Goal: Contribute content: Add original content to the website for others to see

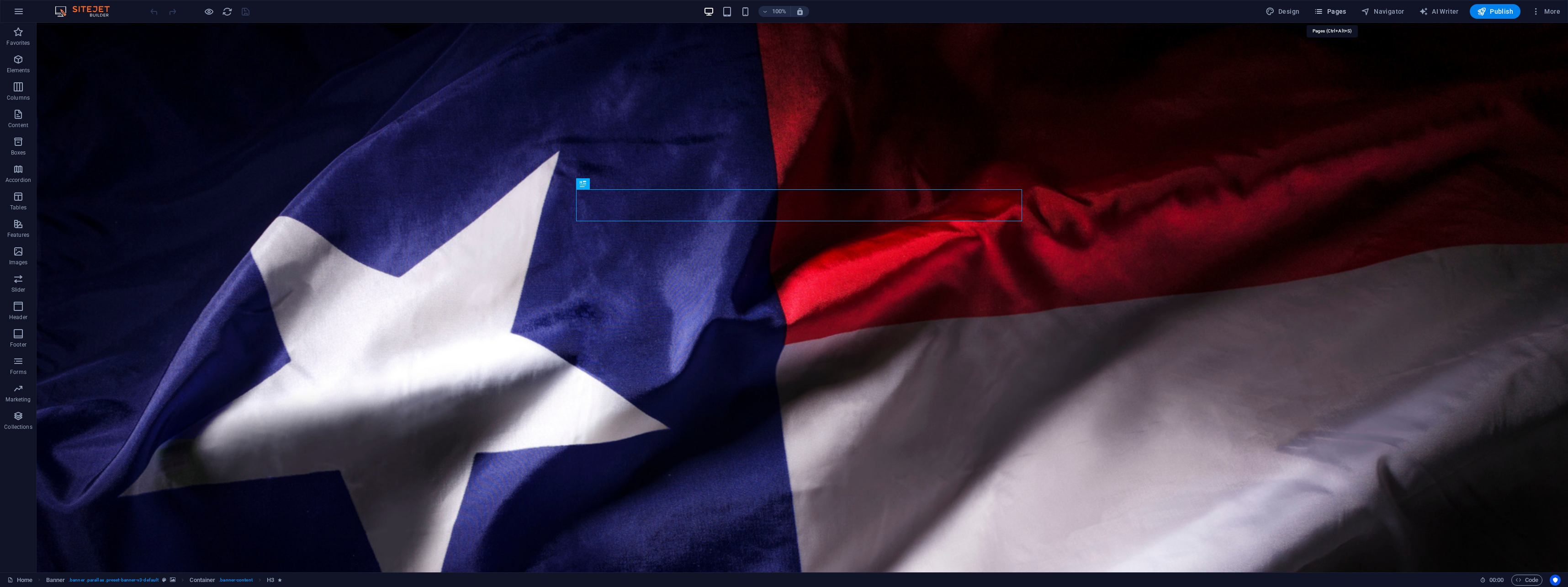
click at [1329, 11] on span "Pages" at bounding box center [1330, 11] width 32 height 9
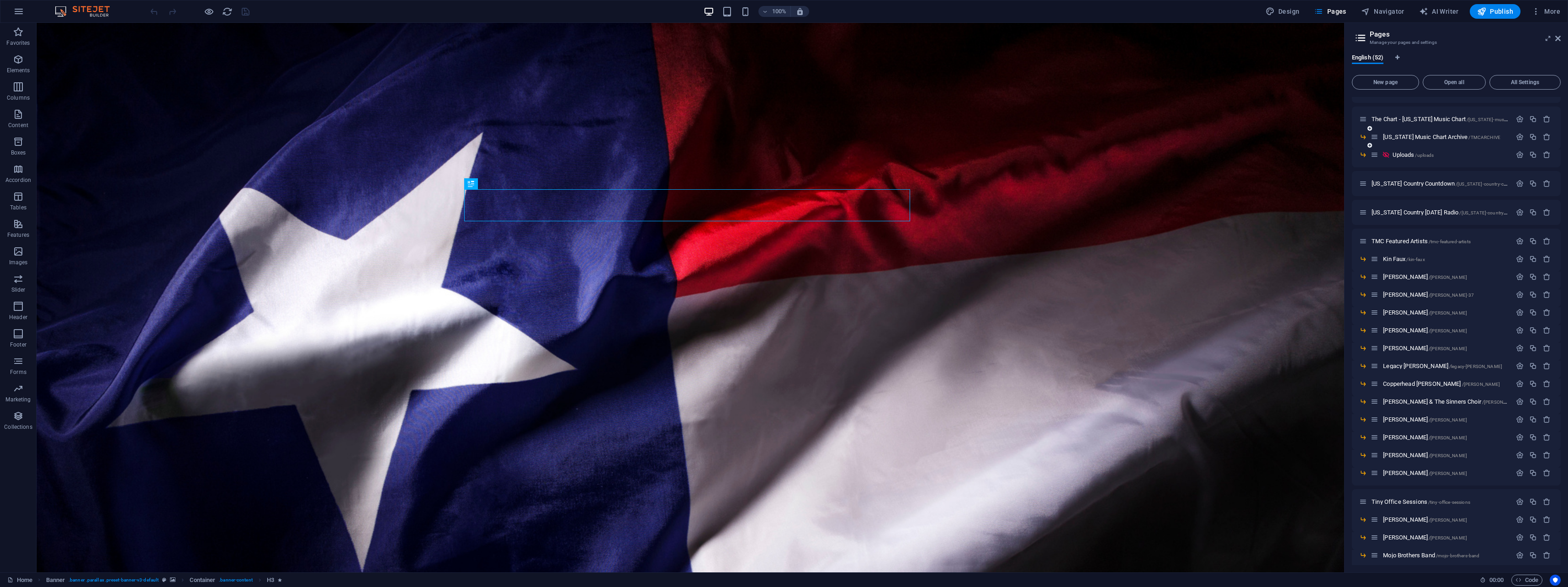
scroll to position [60, 0]
click at [1403, 171] on span "Uploads /uploads" at bounding box center [1413, 171] width 41 height 7
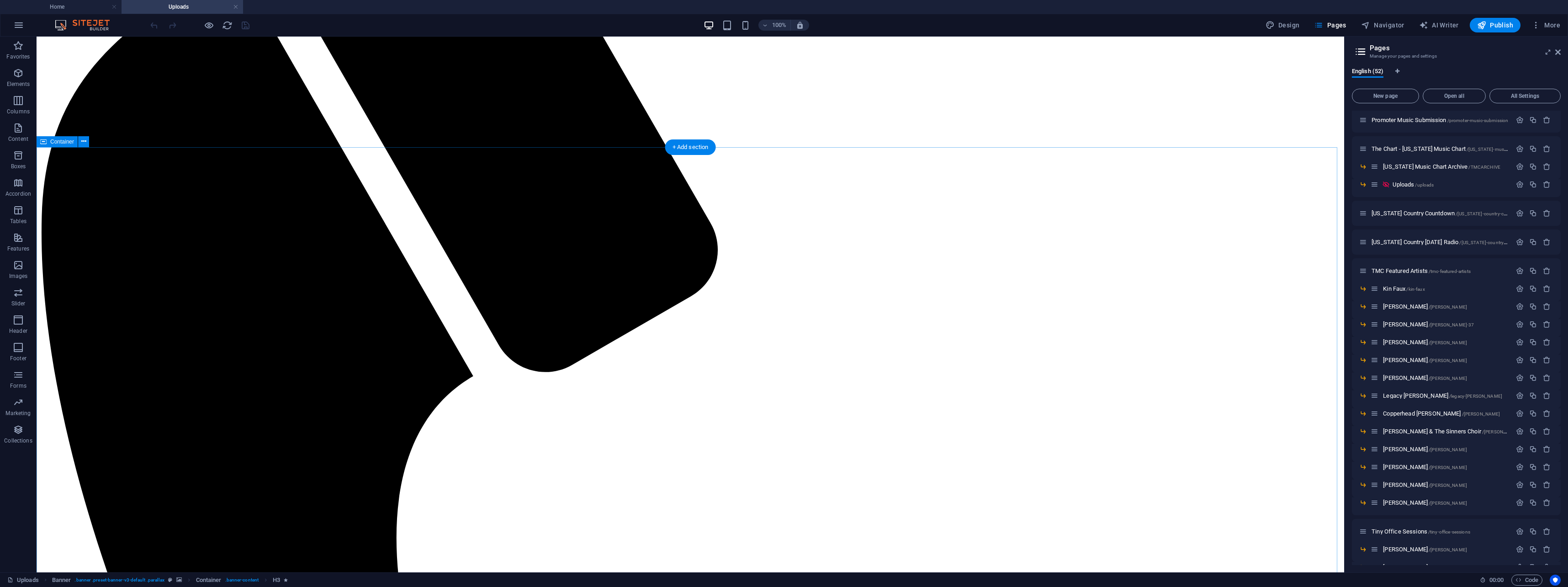
scroll to position [317, 0]
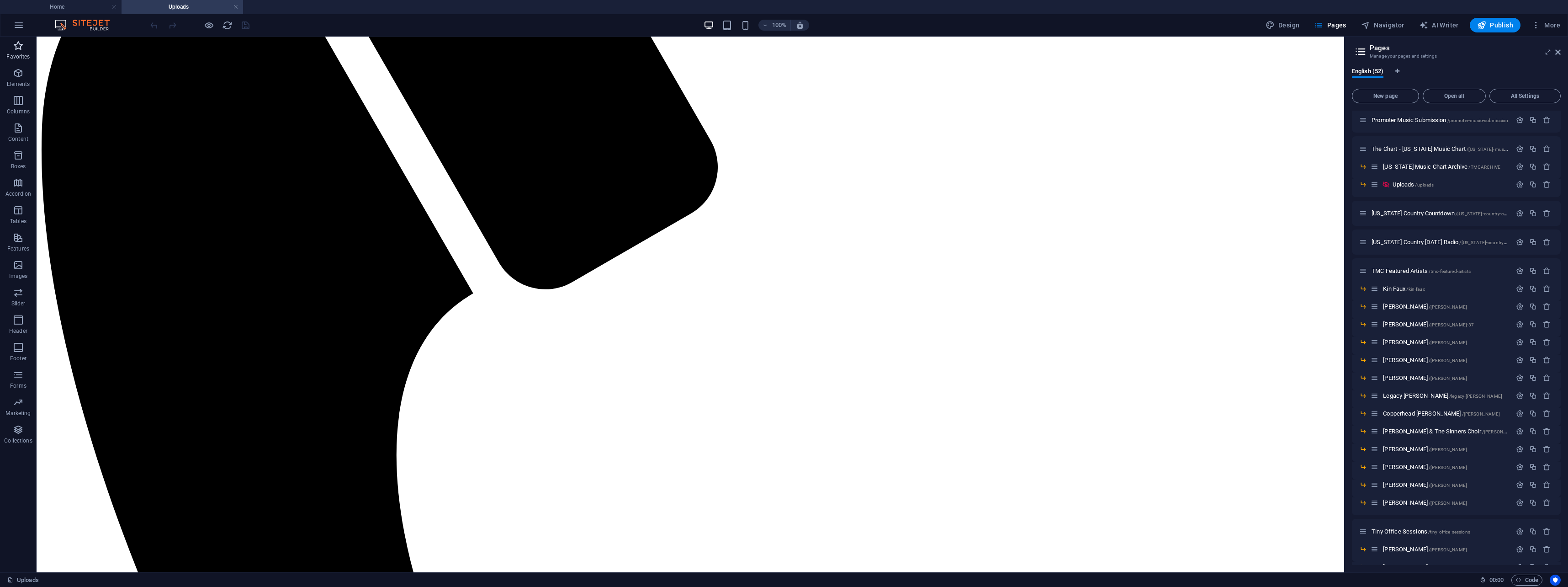
click at [21, 51] on icon "button" at bounding box center [18, 46] width 11 height 11
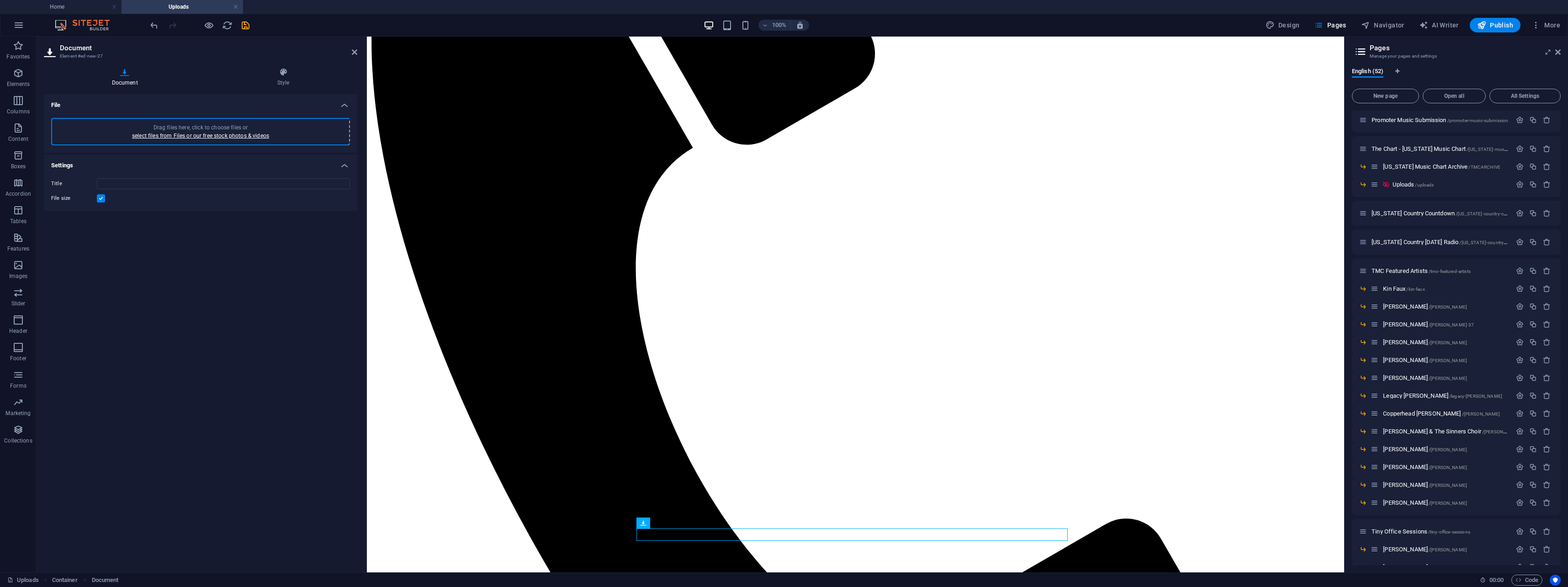
type input "TEXASDISTRICT12CONGRESSIONALCANDIDATESEALBRIANSPRAGUE-sfjTS1R8W2F6Q0SduNv3WA.png"
click at [323, 207] on input "TEXASDISTRICT12CONGRESSIONALCANDIDATESEALBRIANSPRAGUE-sfjTS1R8W2F6Q0SduNv3WA.png" at bounding box center [223, 202] width 253 height 11
click at [1498, 28] on span "Publish" at bounding box center [1495, 25] width 36 height 9
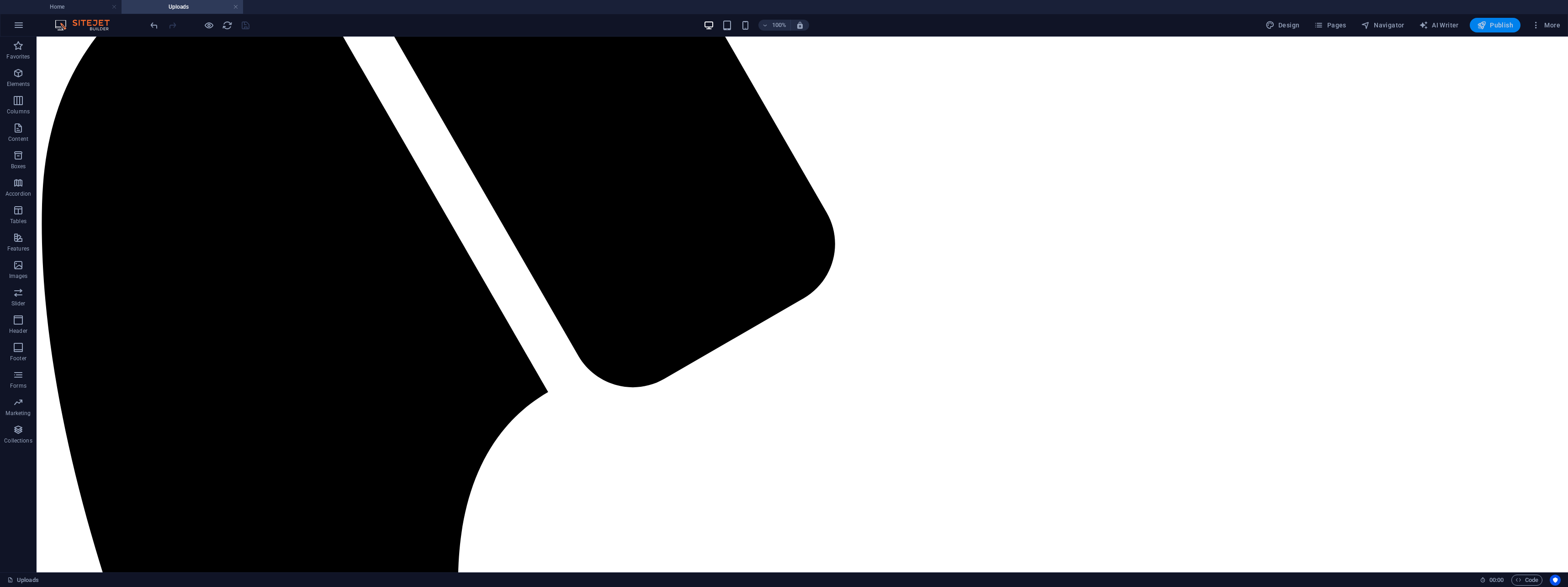
click at [1500, 30] on button "Publish" at bounding box center [1495, 24] width 51 height 15
